Goal: Task Accomplishment & Management: Manage account settings

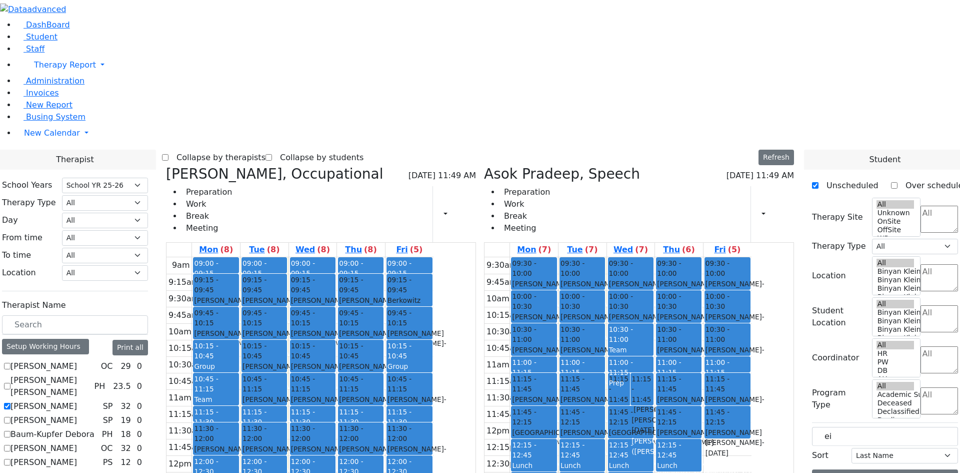
select select "212"
click at [53, 86] on span "Administration" at bounding box center [55, 81] width 59 height 10
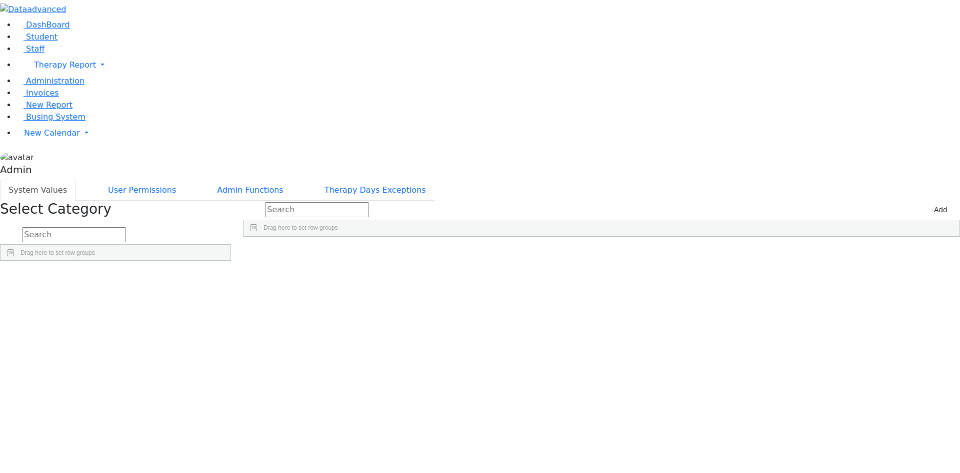
click at [224, 364] on link "Detail" at bounding box center [210, 372] width 27 height 16
click at [224, 378] on link "Detail" at bounding box center [210, 386] width 27 height 16
click at [224, 392] on link "Detail" at bounding box center [210, 400] width 27 height 16
click at [224, 406] on link "Detail" at bounding box center [210, 414] width 27 height 16
click at [224, 420] on link "Detail" at bounding box center [210, 428] width 27 height 16
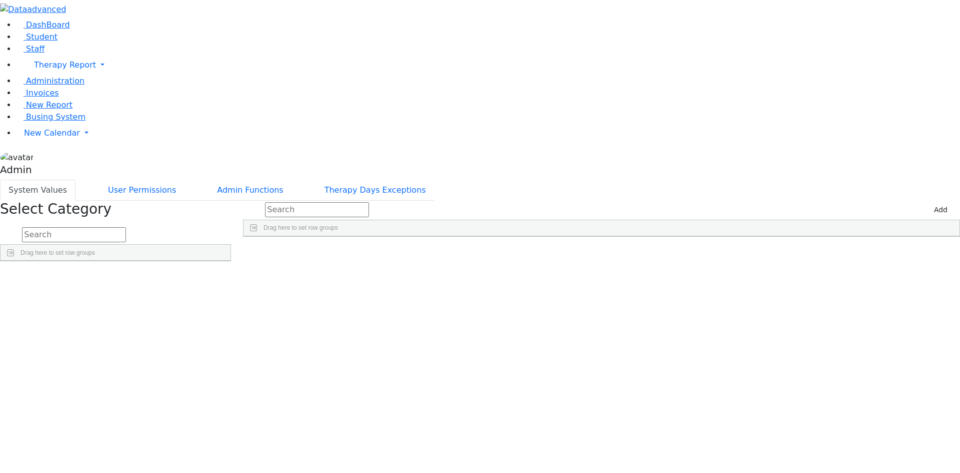
click at [224, 448] on link "Detail" at bounding box center [210, 456] width 27 height 16
click at [224, 465] on span "Detail" at bounding box center [210, 468] width 27 height 7
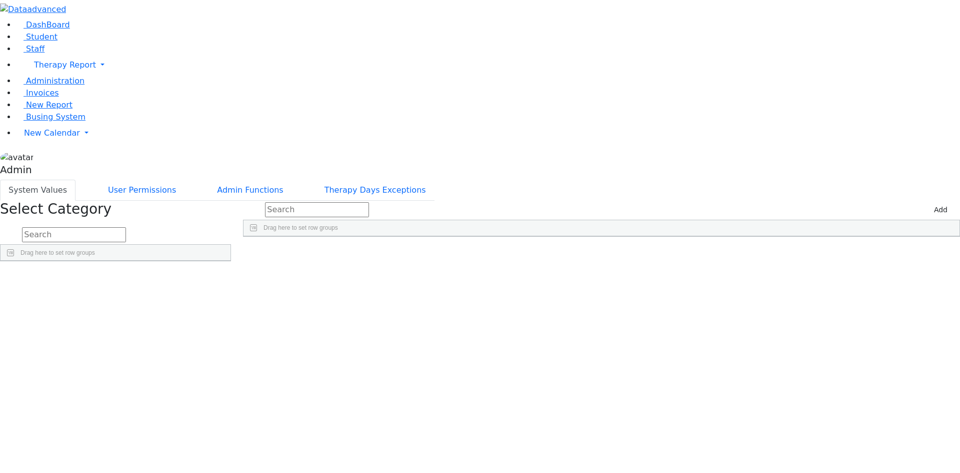
click at [930, 202] on button "Add" at bounding box center [941, 210] width 23 height 16
click at [376, 253] on div "Press SPACE to select this row." at bounding box center [542, 260] width 597 height 14
type input "Achieve Therapist"
click at [433, 236] on div "Work Type" at bounding box center [538, 244] width 577 height 16
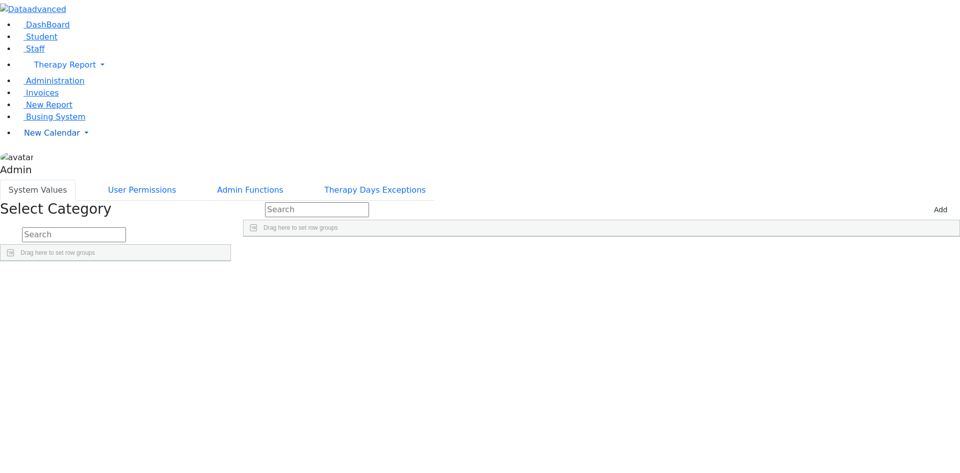
click at [34, 70] on span "New Calendar" at bounding box center [65, 65] width 62 height 10
click at [51, 170] on span "Teacher Report" at bounding box center [54, 165] width 60 height 10
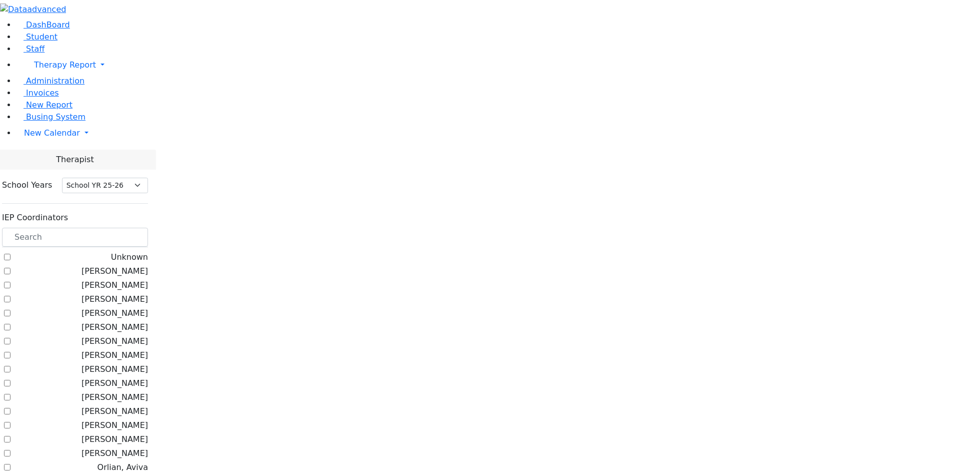
select select "212"
click at [148, 307] on label "[PERSON_NAME]" at bounding box center [115, 313] width 67 height 12
click at [11, 310] on input "Guttman, Chesky" at bounding box center [7, 313] width 7 height 7
checkbox input "true"
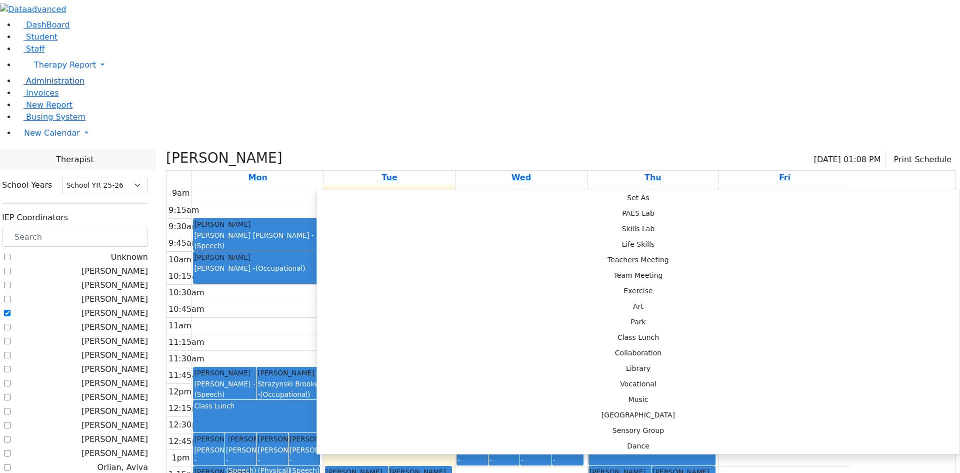
click at [52, 86] on span "Administration" at bounding box center [55, 81] width 59 height 10
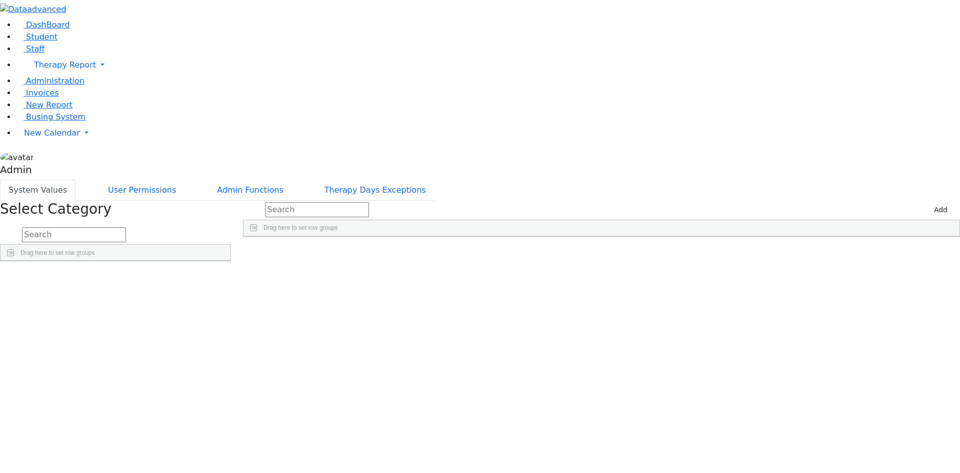
click at [224, 424] on link "Detail" at bounding box center [210, 432] width 27 height 16
click at [224, 438] on link "Detail" at bounding box center [210, 446] width 27 height 16
click at [224, 452] on link "Detail" at bounding box center [210, 460] width 27 height 16
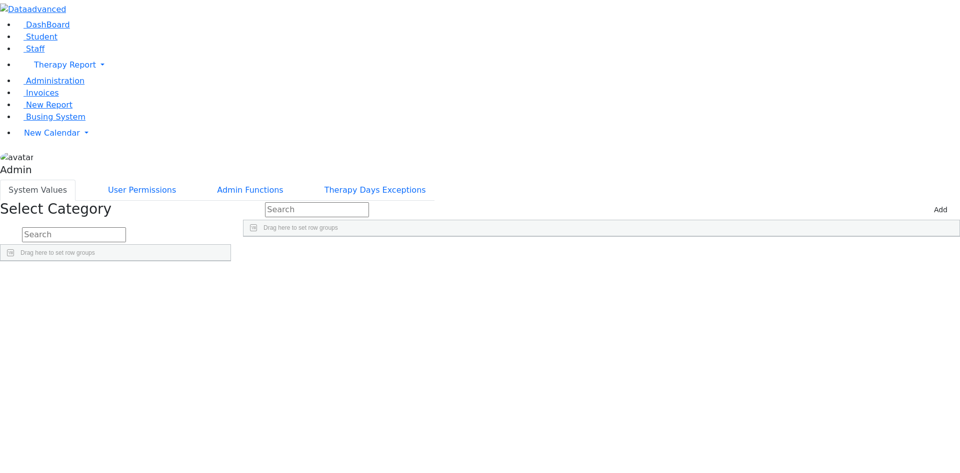
click at [224, 466] on link "Detail" at bounding box center [210, 474] width 27 height 16
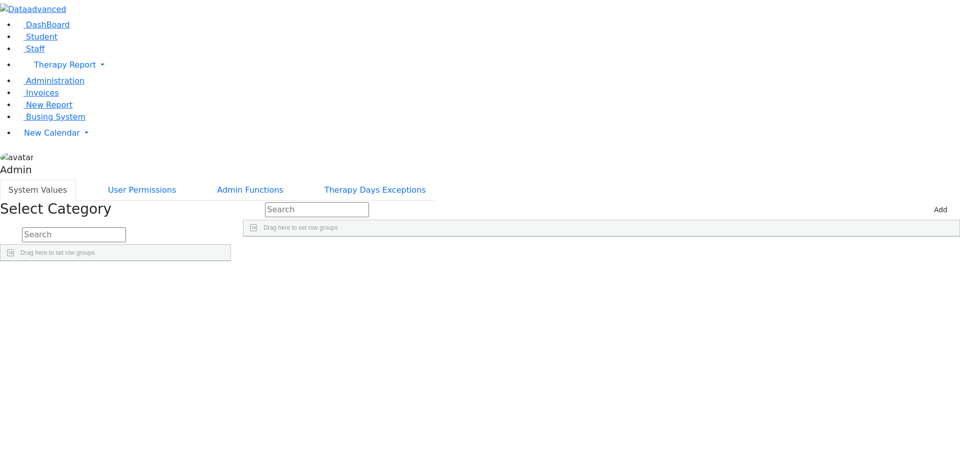
click at [224, 375] on link "Detail" at bounding box center [210, 383] width 27 height 16
click at [224, 389] on link "Detail" at bounding box center [210, 397] width 27 height 16
click at [224, 403] on link "Detail" at bounding box center [210, 411] width 27 height 16
click at [224, 417] on link "Detail" at bounding box center [210, 425] width 27 height 16
click at [224, 431] on link "Detail" at bounding box center [210, 439] width 27 height 16
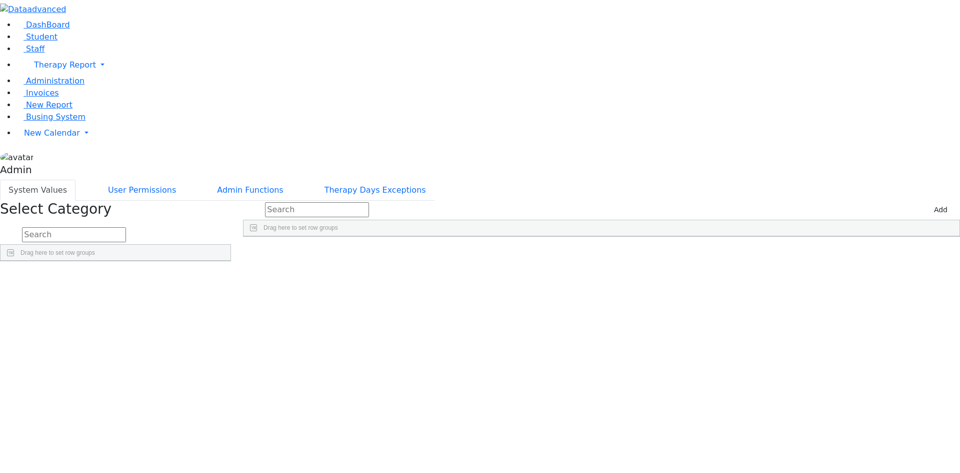
click at [224, 445] on link "Detail" at bounding box center [210, 453] width 27 height 16
click at [224, 459] on link "Detail" at bounding box center [210, 467] width 27 height 16
click at [224, 472] on link "Detail" at bounding box center [210, 481] width 27 height 16
click at [231, 377] on div "Detail" at bounding box center [211, 384] width 40 height 14
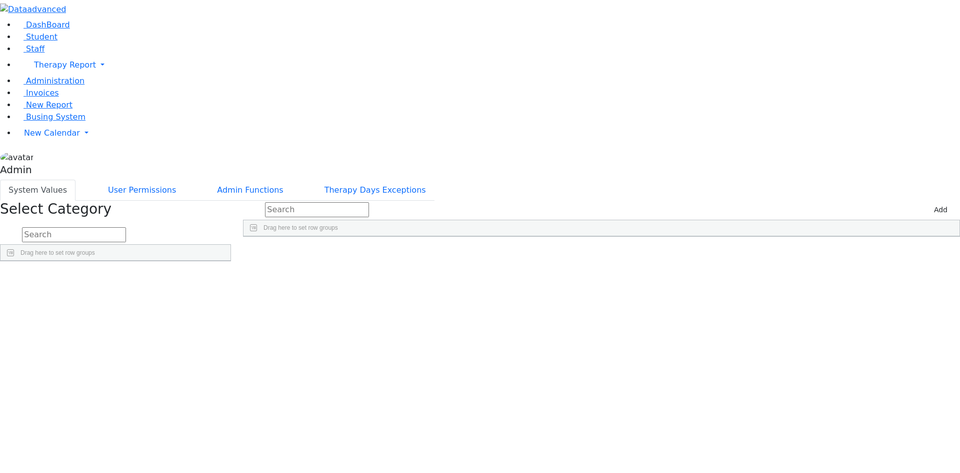
click at [224, 364] on link "Detail" at bounding box center [210, 372] width 27 height 16
click at [224, 350] on link "Detail" at bounding box center [210, 358] width 27 height 16
click at [224, 336] on link "Detail" at bounding box center [210, 344] width 27 height 16
click at [224, 322] on link "Detail" at bounding box center [210, 330] width 27 height 16
click at [224, 294] on link "Detail" at bounding box center [210, 302] width 27 height 16
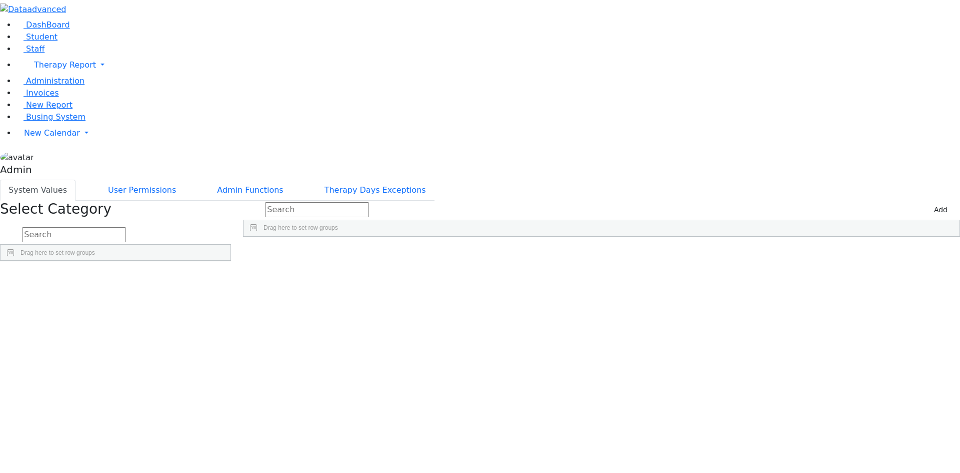
click at [224, 308] on link "Detail" at bounding box center [210, 316] width 27 height 16
click at [224, 322] on link "Detail" at bounding box center [210, 330] width 27 height 16
click at [224, 336] on link "Detail" at bounding box center [210, 344] width 27 height 16
click at [224, 350] on link "Detail" at bounding box center [210, 358] width 27 height 16
click at [224, 364] on link "Detail" at bounding box center [210, 372] width 27 height 16
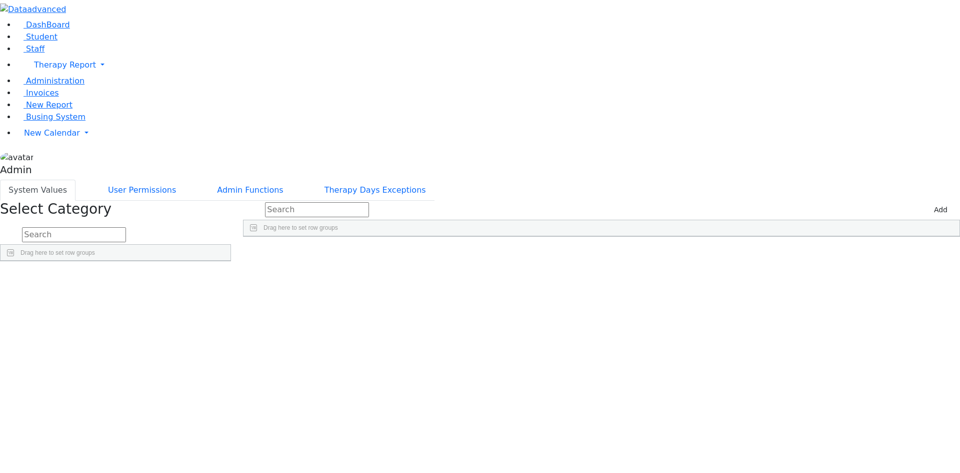
click at [224, 378] on link "Detail" at bounding box center [210, 386] width 27 height 16
click at [224, 392] on link "Detail" at bounding box center [210, 400] width 27 height 16
click at [224, 406] on link "Detail" at bounding box center [210, 414] width 27 height 16
click at [224, 420] on link "Detail" at bounding box center [210, 428] width 27 height 16
click at [224, 434] on link "Detail" at bounding box center [210, 442] width 27 height 16
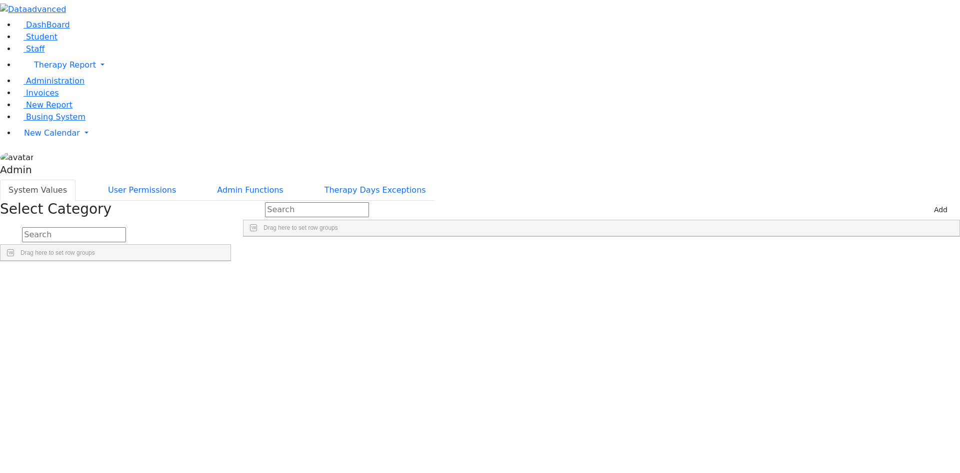
click at [224, 448] on link "Detail" at bounding box center [210, 456] width 27 height 16
click at [224, 462] on link "Detail" at bounding box center [210, 470] width 27 height 16
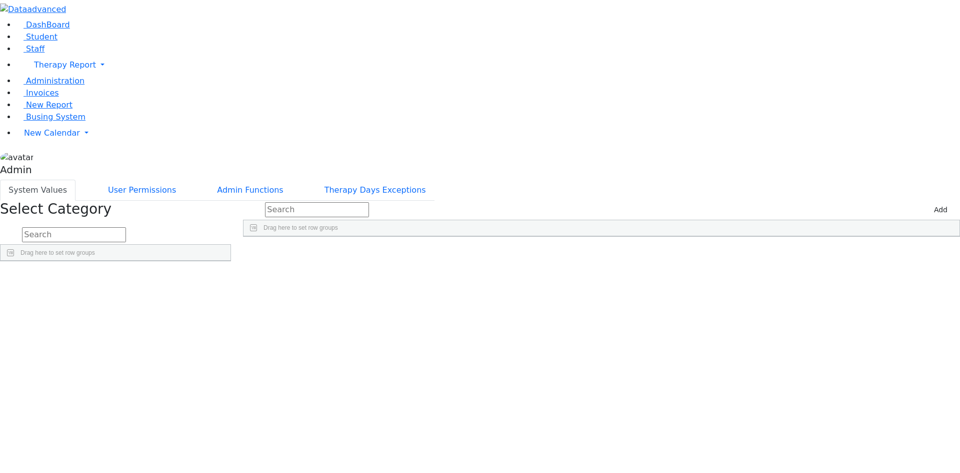
scroll to position [100, 0]
click at [224, 418] on link "Detail" at bounding box center [210, 426] width 27 height 16
click at [943, 258] on icon "Press SPACE to select this row." at bounding box center [946, 261] width 6 height 6
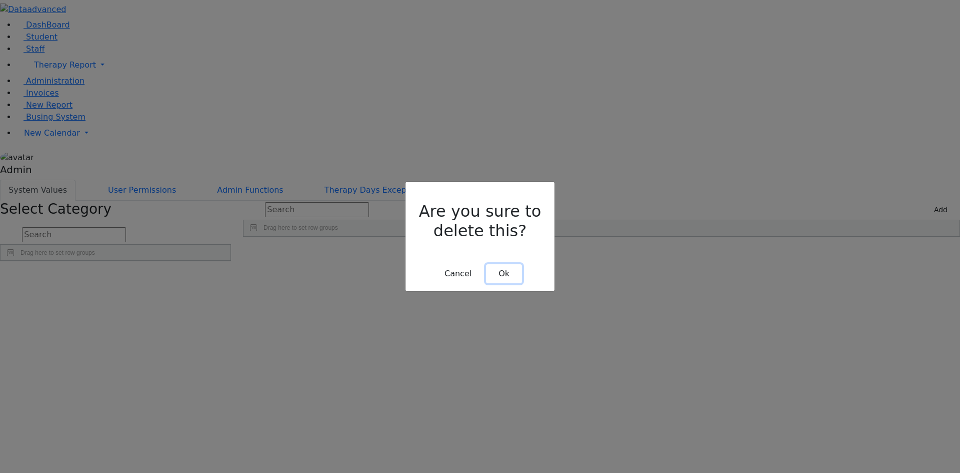
click at [514, 264] on button "Ok" at bounding box center [504, 273] width 36 height 19
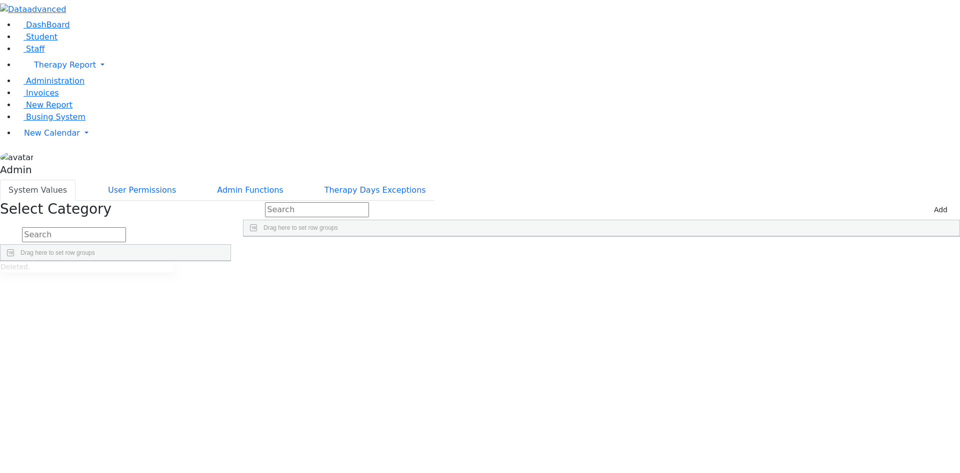
click at [224, 432] on link "Detail" at bounding box center [210, 440] width 27 height 16
click at [224, 446] on link "Detail" at bounding box center [210, 454] width 27 height 16
click at [224, 460] on link "Detail" at bounding box center [210, 468] width 27 height 16
click at [224, 472] on link "Detail" at bounding box center [210, 482] width 27 height 16
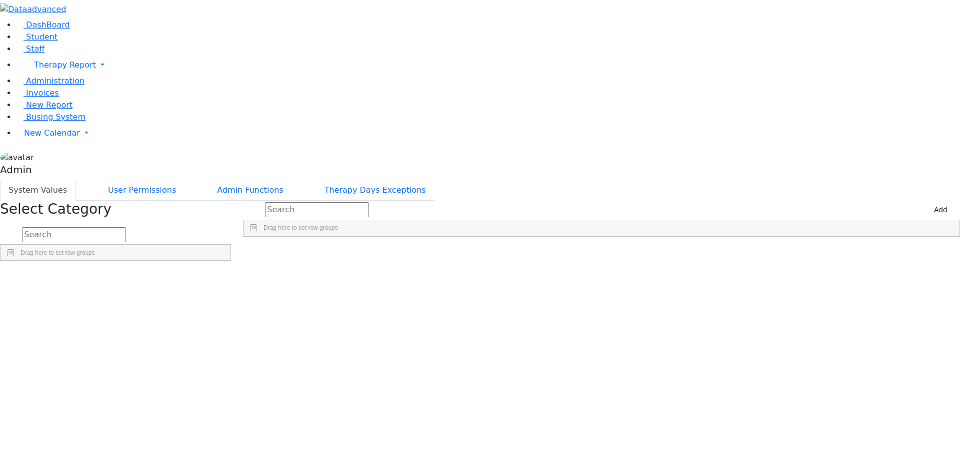
click at [224, 338] on link "Detail" at bounding box center [210, 346] width 27 height 16
click at [224, 352] on link "Detail" at bounding box center [210, 360] width 27 height 16
click at [224, 366] on link "Detail" at bounding box center [210, 374] width 27 height 16
click at [224, 380] on link "Detail" at bounding box center [210, 388] width 27 height 16
click at [224, 394] on link "Detail" at bounding box center [210, 402] width 27 height 16
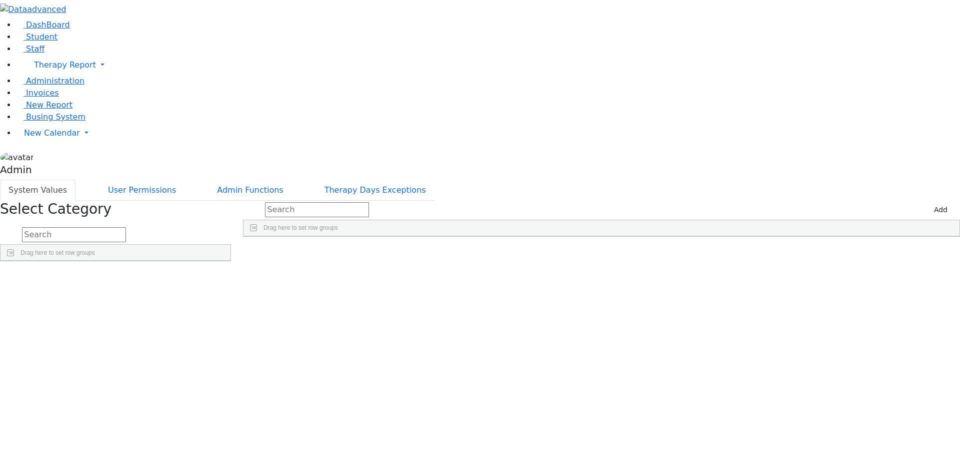
click at [224, 408] on link "Detail" at bounding box center [210, 416] width 27 height 16
click at [224, 422] on link "Detail" at bounding box center [210, 430] width 27 height 16
click at [224, 436] on link "Detail" at bounding box center [210, 444] width 27 height 16
click at [224, 450] on link "Detail" at bounding box center [210, 458] width 27 height 16
click at [224, 464] on link "Detail" at bounding box center [210, 472] width 27 height 16
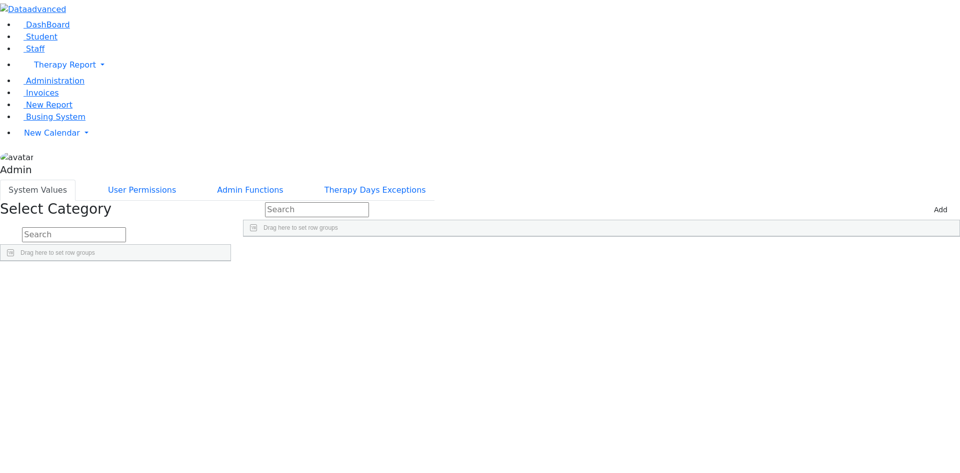
click at [224, 406] on link "Detail" at bounding box center [210, 414] width 27 height 16
click at [224, 420] on link "Detail" at bounding box center [210, 428] width 27 height 16
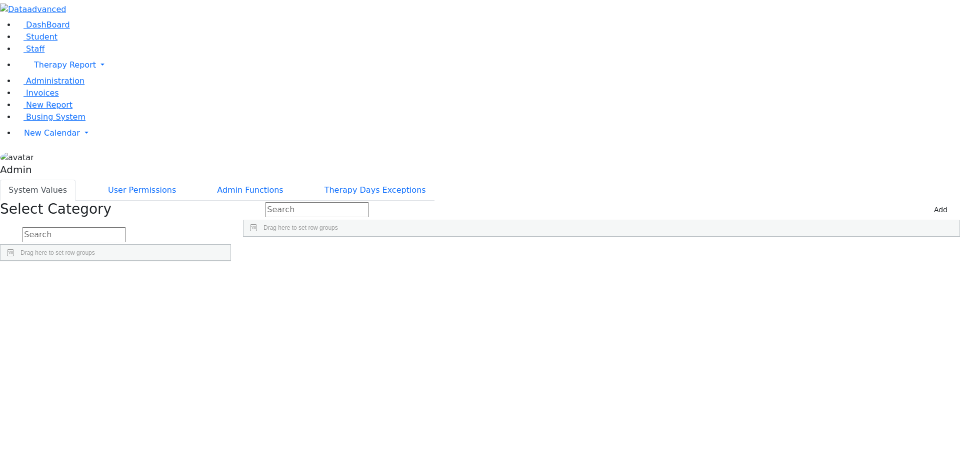
click at [224, 434] on link "Detail" at bounding box center [210, 442] width 27 height 16
click at [224, 448] on link "Detail" at bounding box center [210, 456] width 27 height 16
click at [224, 462] on link "Detail" at bounding box center [210, 470] width 27 height 16
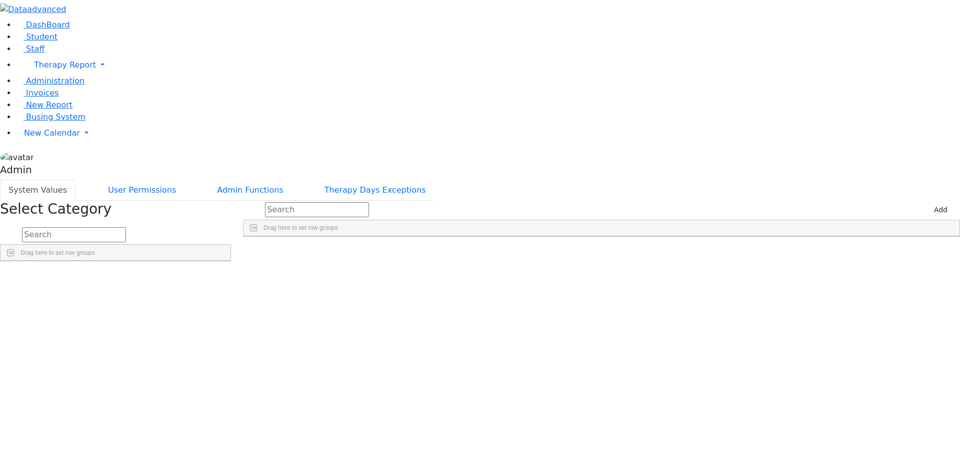
click at [35, 70] on span "New Calendar" at bounding box center [65, 65] width 62 height 10
click at [35, 170] on span "Teacher Report" at bounding box center [54, 165] width 60 height 10
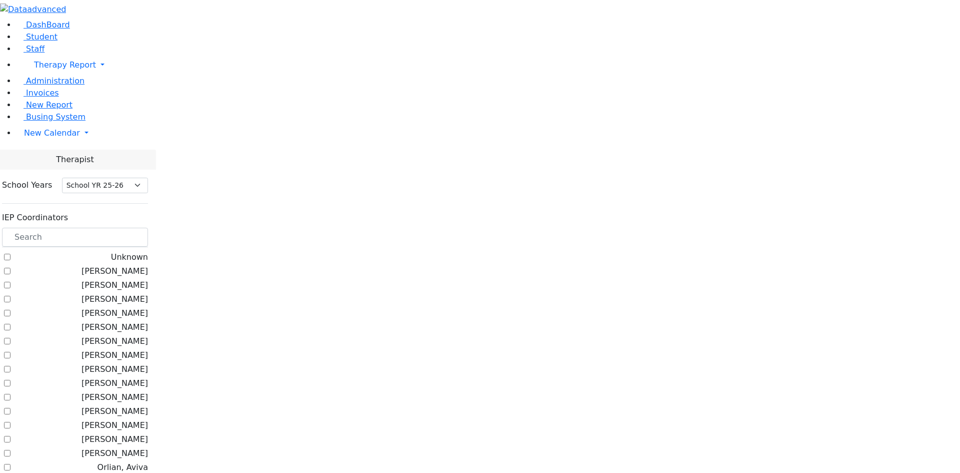
select select "212"
click at [148, 377] on label "[PERSON_NAME]" at bounding box center [115, 383] width 67 height 12
click at [11, 380] on input "[PERSON_NAME]" at bounding box center [7, 383] width 7 height 7
checkbox input "true"
